Goal: Information Seeking & Learning: Learn about a topic

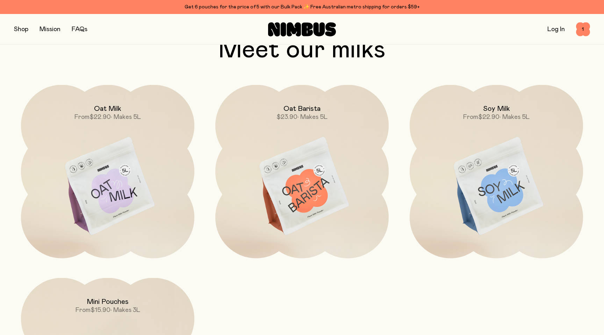
scroll to position [663, 0]
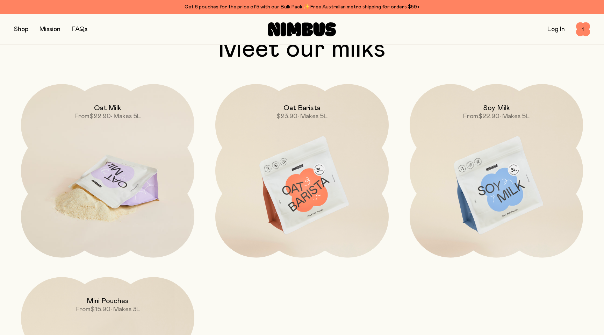
click at [110, 120] on span "From $22.90 • Makes 5L" at bounding box center [108, 116] width 66 height 8
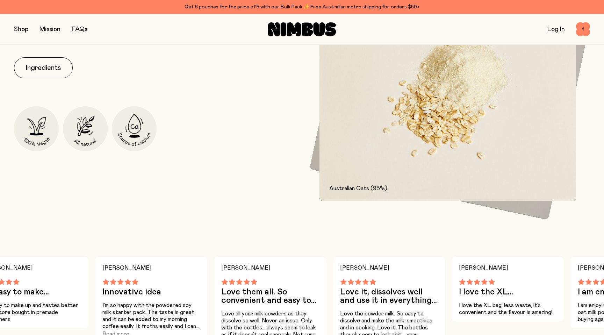
scroll to position [343, 0]
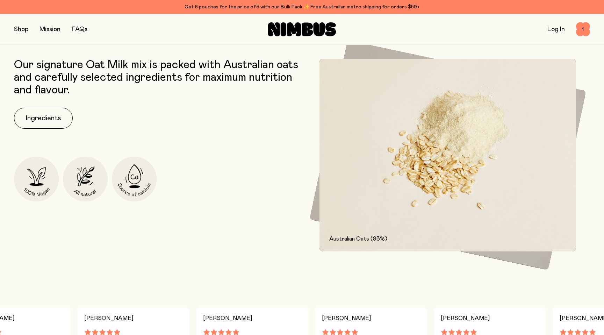
click at [55, 28] on link "Mission" at bounding box center [50, 29] width 21 height 6
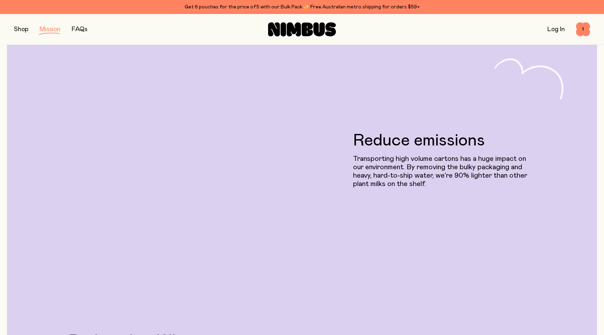
scroll to position [387, 0]
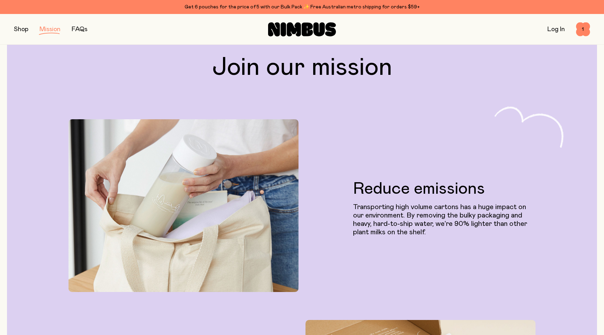
click at [25, 29] on button "button" at bounding box center [21, 29] width 14 height 10
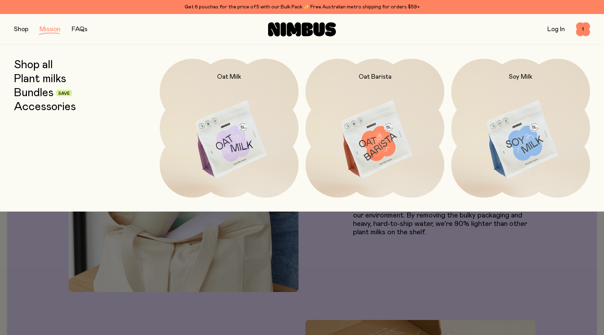
click at [20, 29] on button "button" at bounding box center [21, 29] width 14 height 10
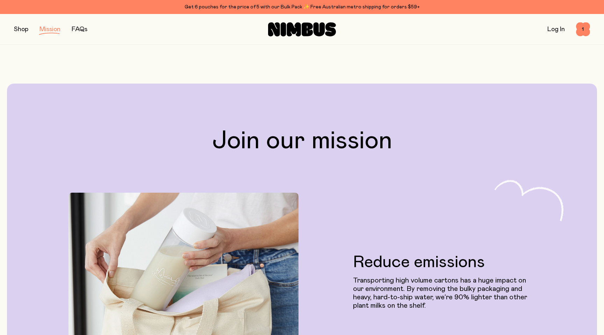
scroll to position [0, 0]
